Goal: Transaction & Acquisition: Book appointment/travel/reservation

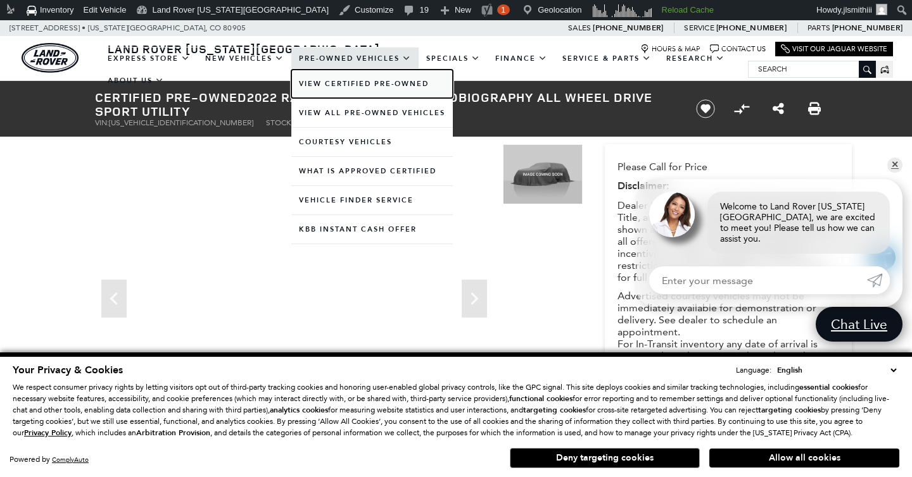
click at [342, 79] on link "View Certified Pre-Owned" at bounding box center [371, 84] width 161 height 28
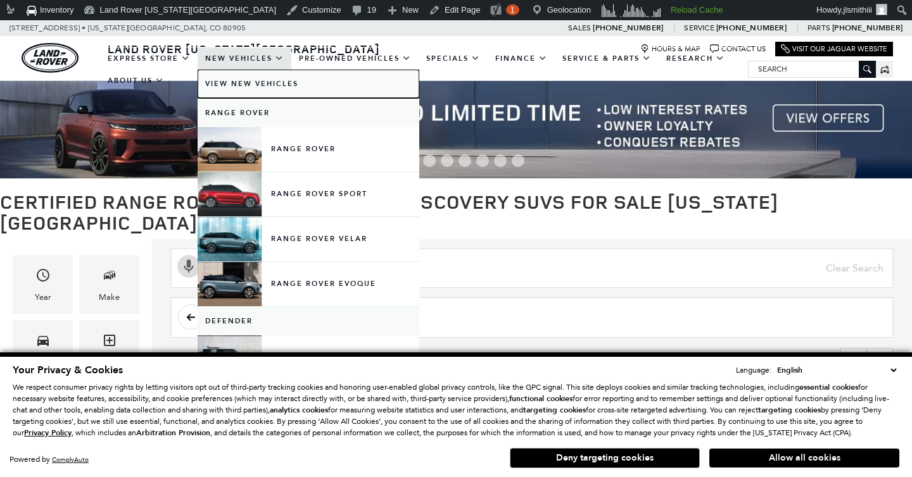
click at [248, 98] on link "View New Vehicles" at bounding box center [309, 84] width 222 height 28
click at [248, 87] on link "View New Vehicles" at bounding box center [309, 84] width 222 height 28
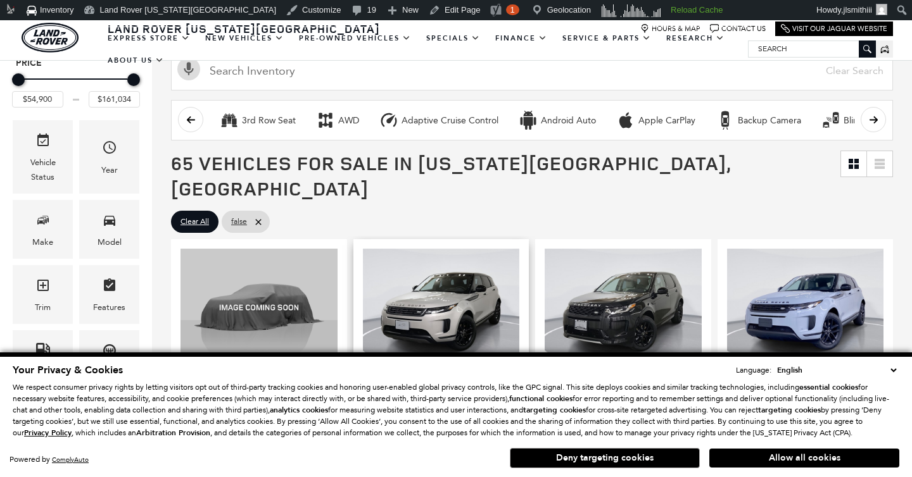
scroll to position [177, 0]
click at [510, 301] on img at bounding box center [441, 308] width 157 height 118
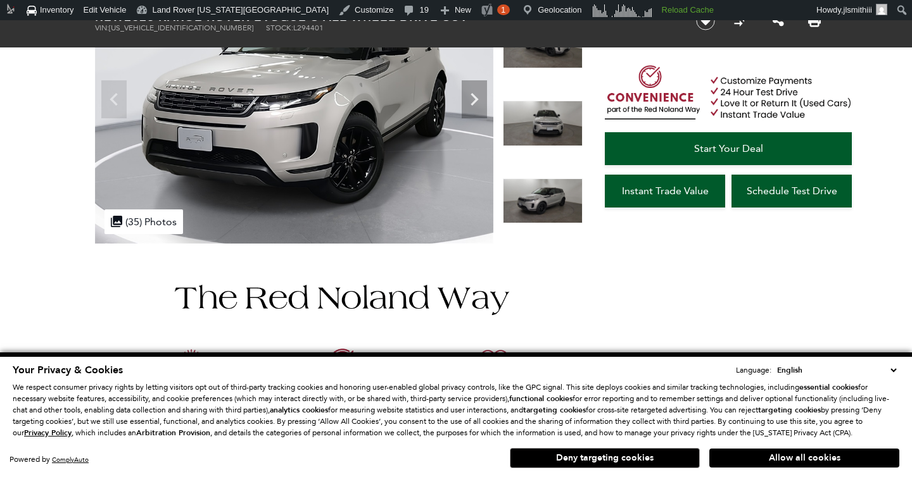
scroll to position [110, 0]
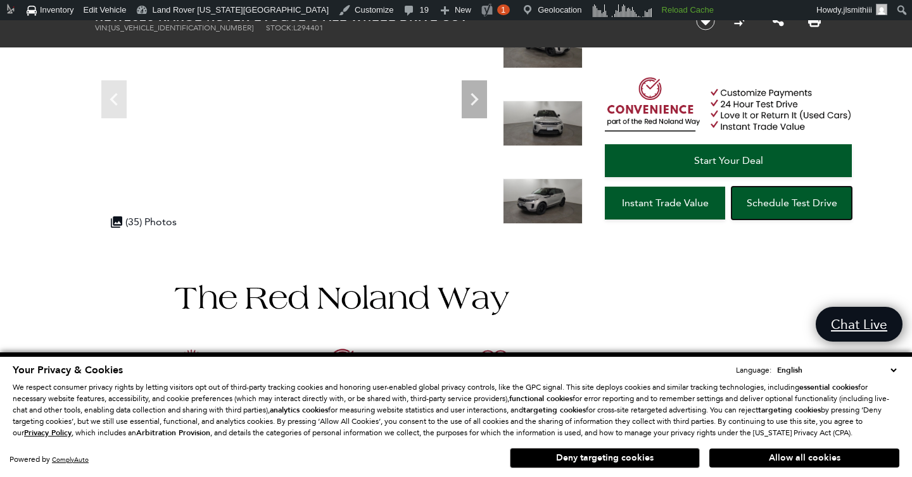
click at [750, 191] on link "Schedule Test Drive" at bounding box center [791, 203] width 120 height 33
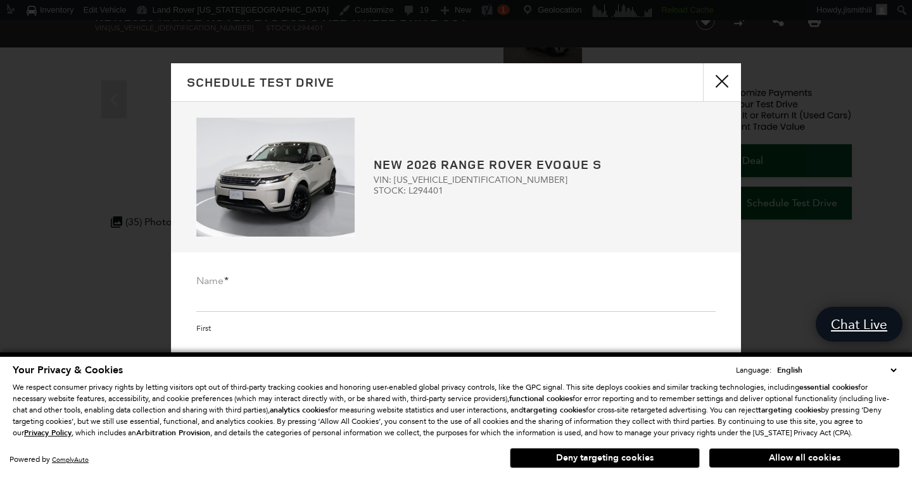
scroll to position [203, 0]
click at [716, 61] on div "Schedule Test Drive Form Opened Schedule Test Drive New 2026 Range Rover Evoque…" at bounding box center [456, 238] width 912 height 477
